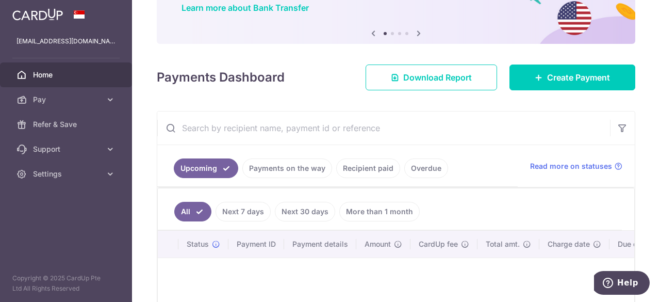
scroll to position [140, 0]
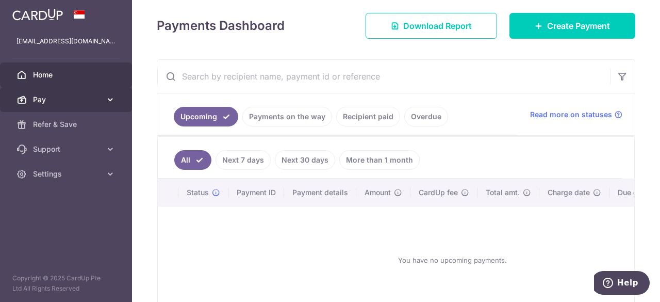
click at [55, 94] on span "Pay" at bounding box center [67, 99] width 68 height 10
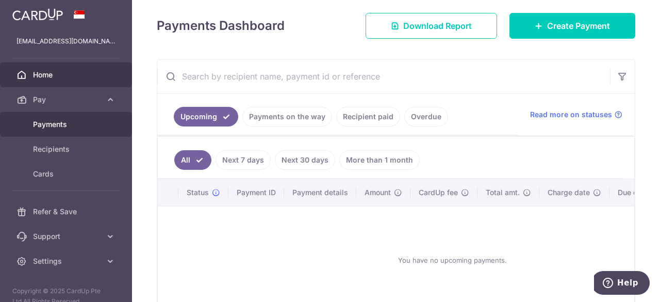
click at [55, 122] on span "Payments" at bounding box center [67, 124] width 68 height 10
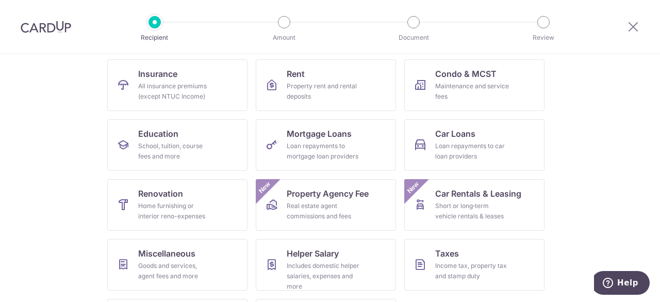
scroll to position [159, 0]
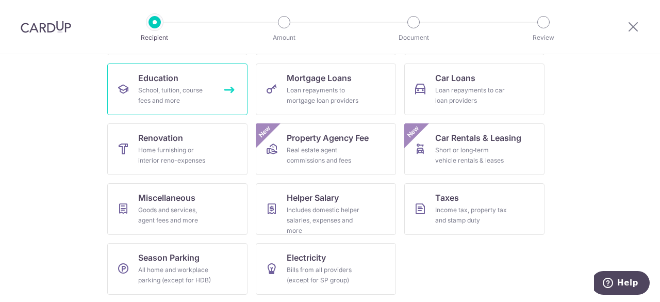
click at [126, 90] on icon at bounding box center [123, 89] width 12 height 12
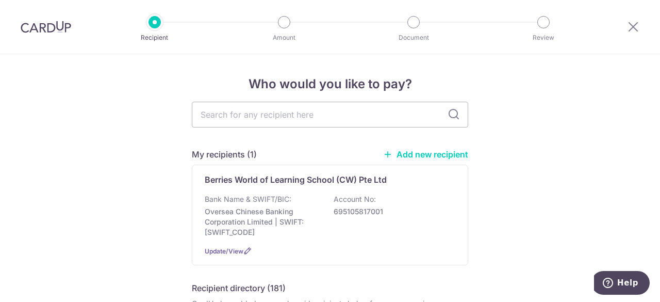
scroll to position [52, 0]
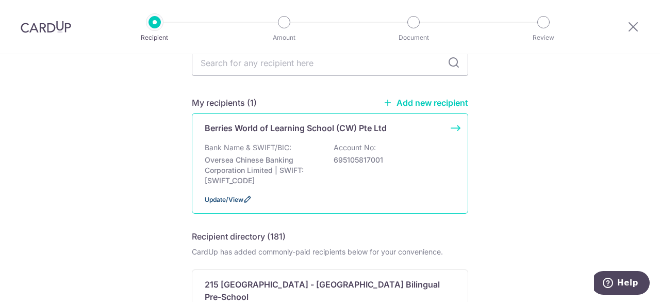
click at [205, 202] on span "Update/View" at bounding box center [224, 200] width 39 height 8
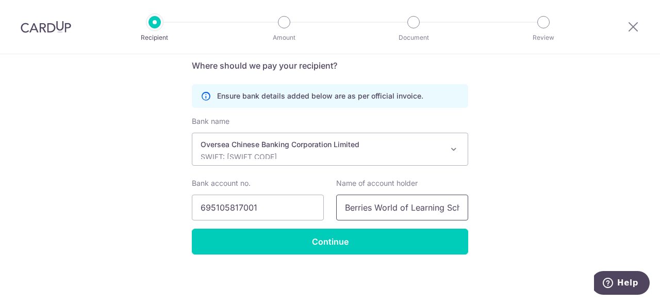
scroll to position [0, 66]
drag, startPoint x: 530, startPoint y: 201, endPoint x: 547, endPoint y: 204, distance: 16.8
click at [547, 204] on div "Recipient Details Your recipient does not need a CardUp account to receive your…" at bounding box center [330, 64] width 660 height 477
click at [529, 205] on div "Recipient Details Your recipient does not need a CardUp account to receive your…" at bounding box center [330, 64] width 660 height 477
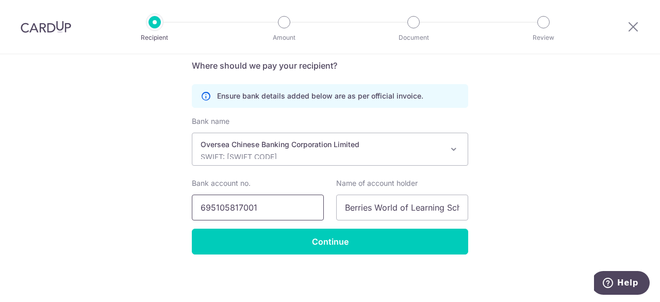
drag, startPoint x: 263, startPoint y: 207, endPoint x: 144, endPoint y: 211, distance: 119.3
click at [144, 211] on div "Recipient Details Your recipient does not need a CardUp account to receive your…" at bounding box center [330, 64] width 660 height 477
drag, startPoint x: 448, startPoint y: 210, endPoint x: 490, endPoint y: 215, distance: 41.5
click at [494, 212] on div "Recipient Details Your recipient does not need a CardUp account to receive your…" at bounding box center [330, 64] width 660 height 477
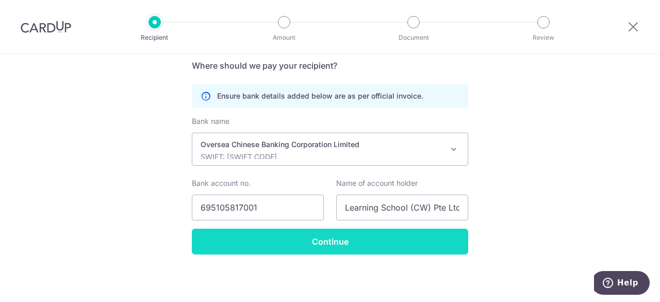
click at [389, 240] on input "Continue" at bounding box center [330, 242] width 277 height 26
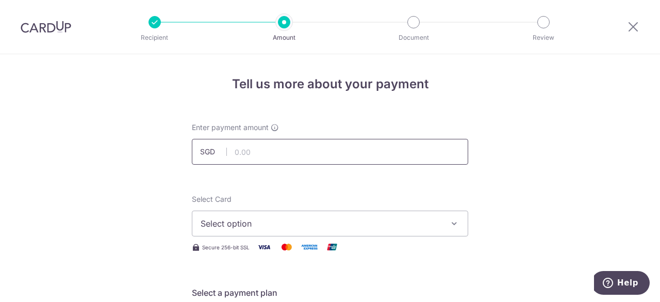
click at [261, 155] on input "text" at bounding box center [330, 152] width 277 height 26
click at [271, 155] on input "text" at bounding box center [330, 152] width 277 height 26
type input "857.29"
click at [241, 229] on span "Select option" at bounding box center [321, 223] width 240 height 12
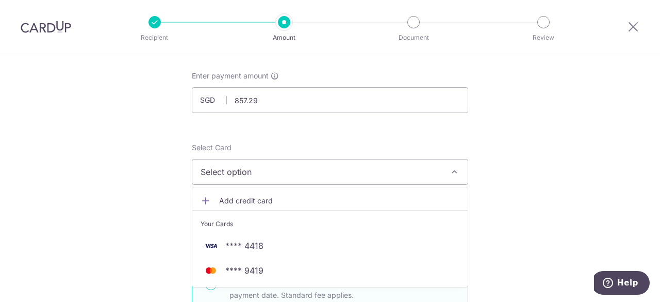
scroll to position [103, 0]
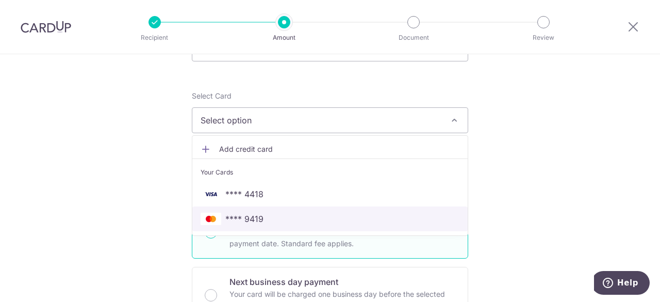
click at [261, 221] on span "**** 9419" at bounding box center [330, 219] width 259 height 12
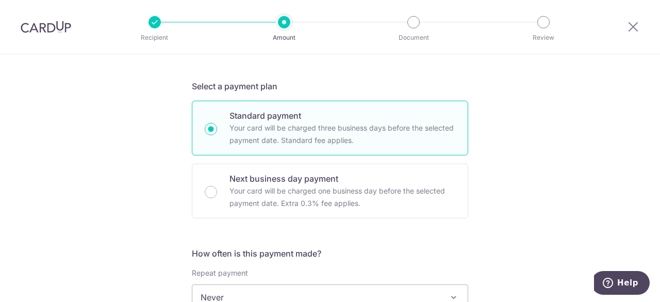
scroll to position [258, 0]
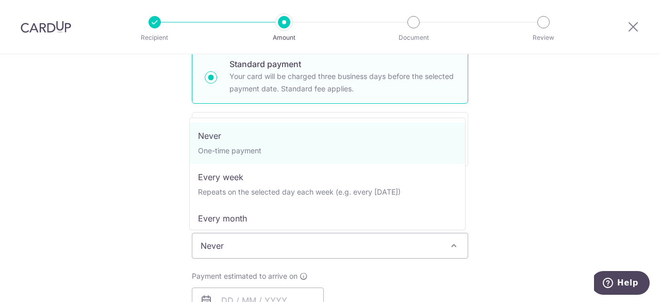
click at [252, 246] on span "Never" at bounding box center [330, 245] width 276 height 25
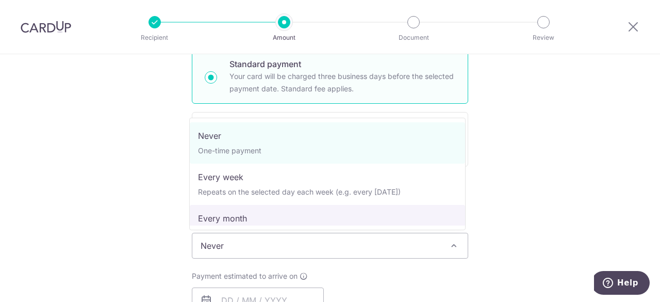
scroll to position [103, 0]
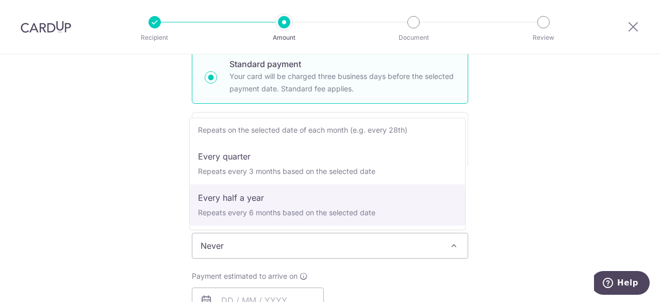
click at [169, 196] on div "Tell us more about your payment Enter payment amount SGD 857.29 857.29 Select C…" at bounding box center [330, 262] width 660 height 933
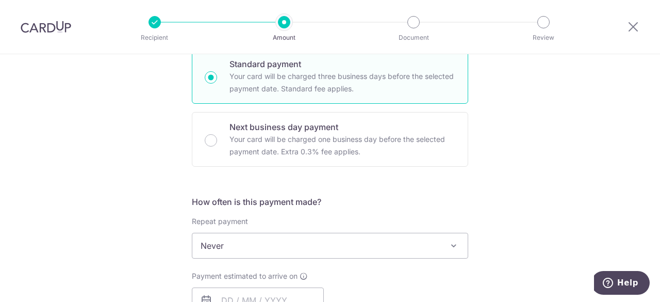
scroll to position [413, 0]
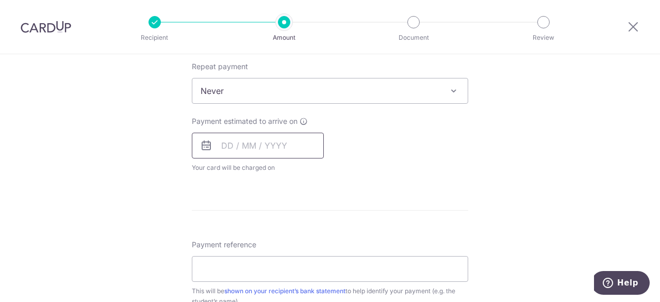
click at [246, 138] on input "text" at bounding box center [258, 146] width 132 height 26
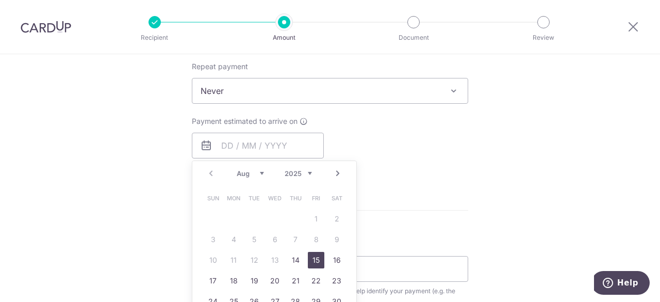
drag, startPoint x: 305, startPoint y: 257, endPoint x: 144, endPoint y: 208, distance: 168.8
click at [308, 257] on link "15" at bounding box center [316, 260] width 17 height 17
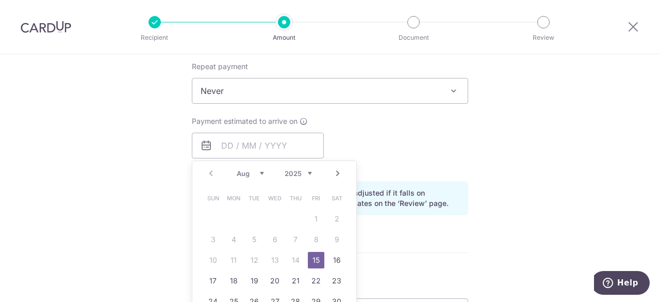
type input "15/08/2025"
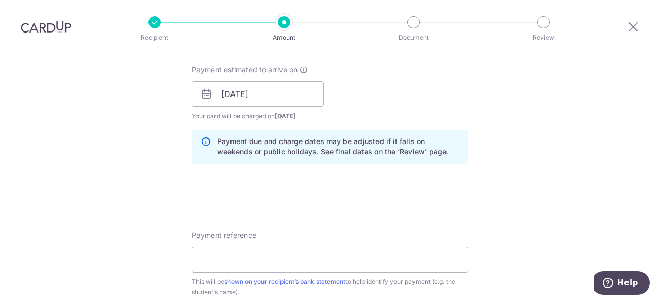
scroll to position [516, 0]
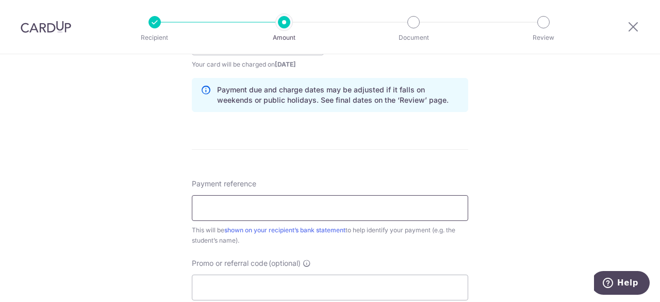
click at [233, 211] on input "Payment reference" at bounding box center [330, 208] width 277 height 26
paste input "GC-I25000502"
paste input "G23029"
paste input "邱渃棋"
type input "GC-I25000502 (G23029 - 邱渃棋)"
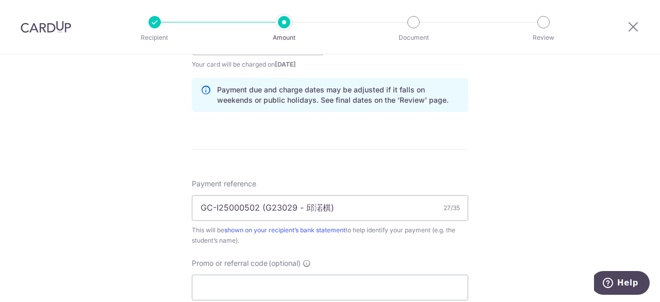
click at [521, 209] on div "Tell us more about your payment Enter payment amount SGD 857.29 857.29 Select C…" at bounding box center [330, 26] width 660 height 976
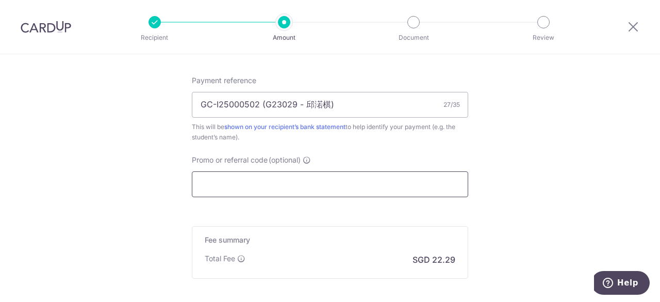
click at [237, 183] on input "Promo or referral code (optional)" at bounding box center [330, 184] width 277 height 26
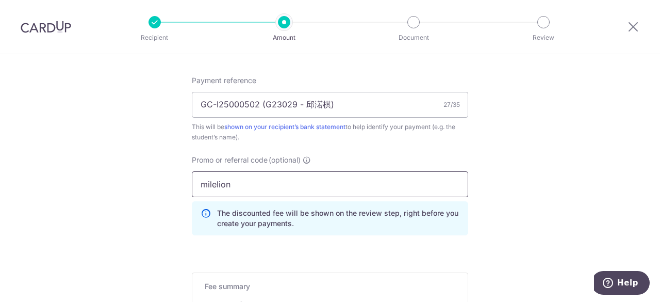
type input "milelion"
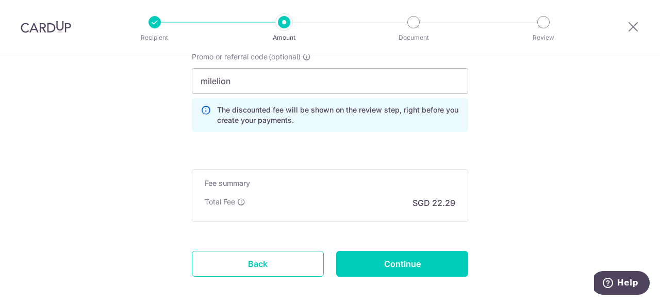
click at [262, 80] on input "milelion" at bounding box center [330, 81] width 277 height 26
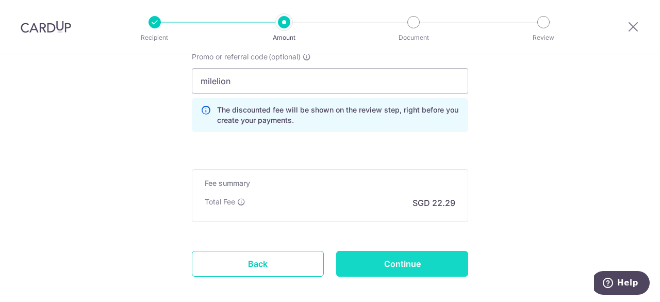
click at [376, 263] on input "Continue" at bounding box center [402, 264] width 132 height 26
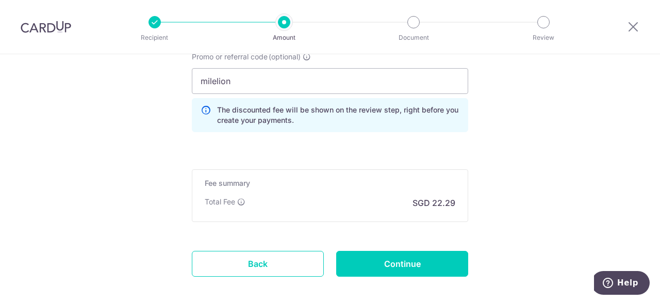
type input "Create Schedule"
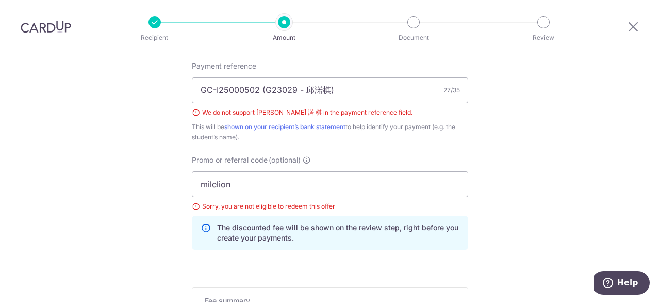
scroll to position [582, 0]
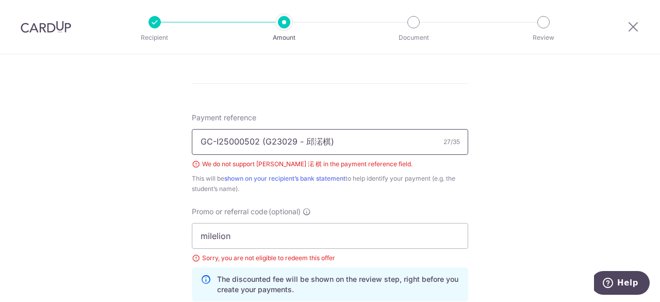
drag, startPoint x: 303, startPoint y: 140, endPoint x: 325, endPoint y: 140, distance: 21.7
click at [325, 140] on input "GC-I25000502 (G23029 - 邱渃棋)" at bounding box center [330, 142] width 277 height 26
type input "GC-I25000502 (G23029 - Khoo Ruo Qi)"
drag, startPoint x: 104, startPoint y: 213, endPoint x: 142, endPoint y: 210, distance: 37.8
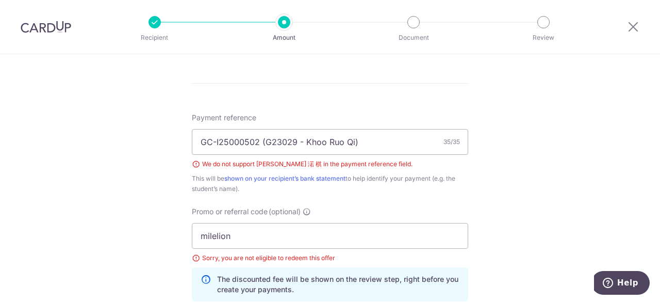
scroll to position [634, 0]
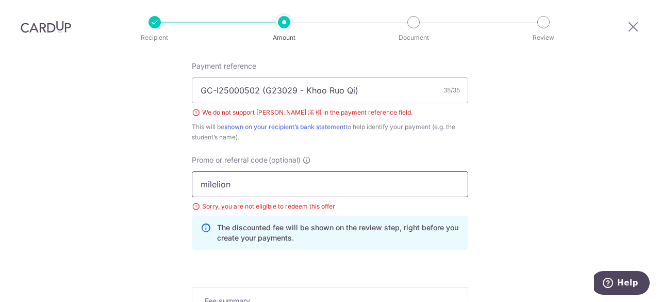
drag, startPoint x: 226, startPoint y: 179, endPoint x: 197, endPoint y: 179, distance: 28.9
click at [197, 179] on input "milelion" at bounding box center [330, 184] width 277 height 26
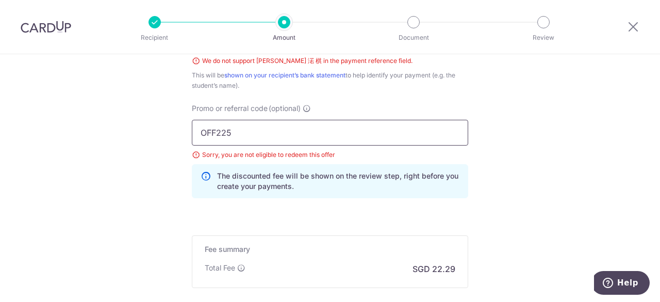
scroll to position [800, 0]
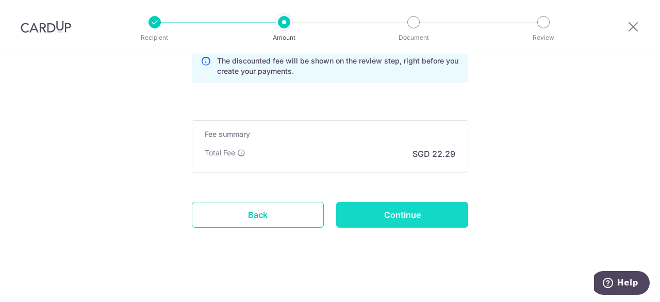
type input "OFF225"
click at [408, 217] on input "Continue" at bounding box center [402, 215] width 132 height 26
type input "Create Schedule"
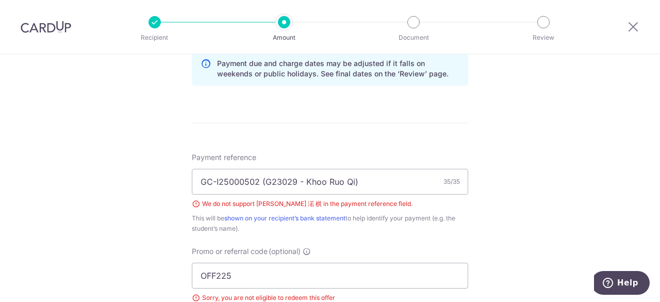
scroll to position [439, 0]
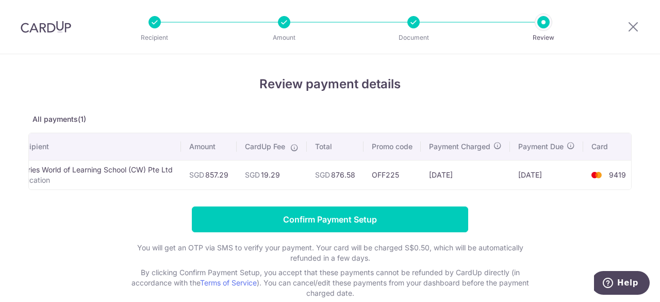
scroll to position [0, 39]
click at [283, 145] on icon at bounding box center [287, 147] width 8 height 8
click at [283, 148] on icon at bounding box center [287, 147] width 8 height 8
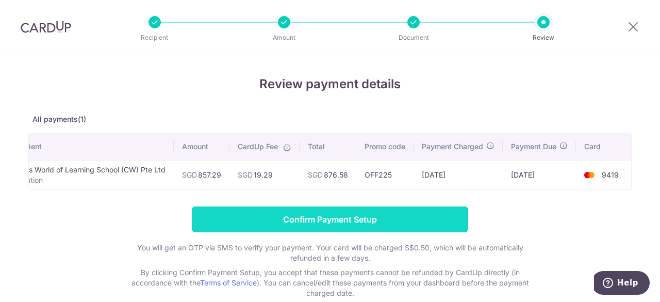
click at [317, 231] on input "Confirm Payment Setup" at bounding box center [330, 219] width 277 height 26
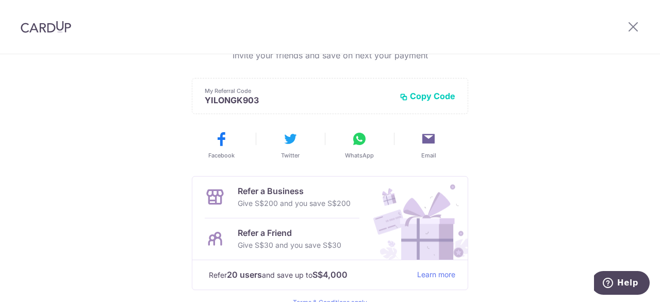
scroll to position [199, 0]
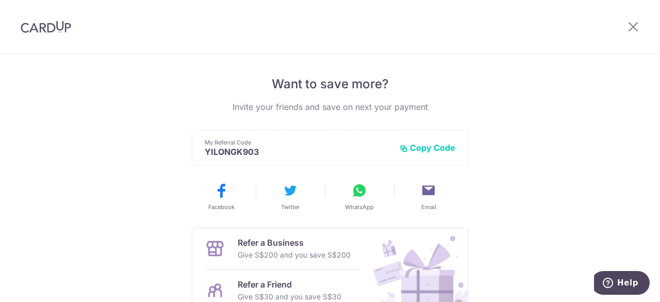
click at [428, 149] on button "Copy Code" at bounding box center [428, 147] width 56 height 10
